Goal: Task Accomplishment & Management: Use online tool/utility

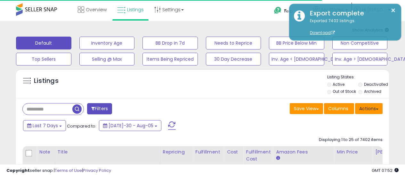
click at [371, 103] on button "Actions" at bounding box center [369, 108] width 28 height 11
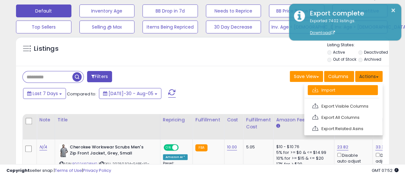
scroll to position [32, 0]
click at [348, 90] on link "Import" at bounding box center [343, 90] width 70 height 10
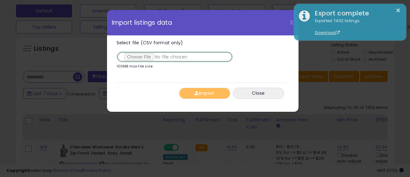
click at [140, 55] on input "Select file (CSV format only)" at bounding box center [175, 56] width 116 height 11
type input "**********"
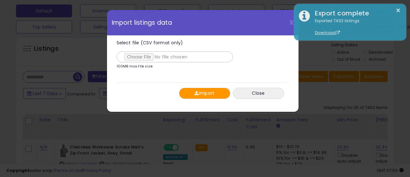
click at [204, 96] on button "Import" at bounding box center [204, 92] width 51 height 11
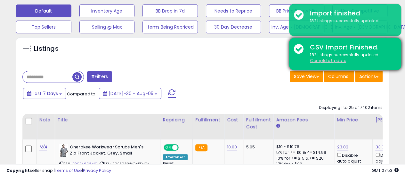
click at [337, 61] on u "Complete Update" at bounding box center [328, 60] width 36 height 5
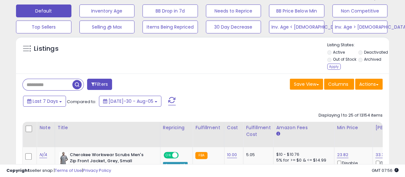
click at [327, 59] on div "Listings" at bounding box center [202, 56] width 373 height 29
click at [331, 65] on div "Apply" at bounding box center [334, 66] width 13 height 6
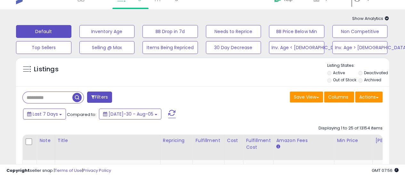
scroll to position [0, 0]
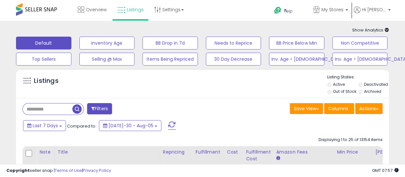
click at [194, 113] on div "Filters" at bounding box center [110, 109] width 185 height 13
click at [206, 104] on div "Save View Save As New View Columns Actions [GEOGRAPHIC_DATA]" at bounding box center [295, 109] width 185 height 12
